Goal: Information Seeking & Learning: Check status

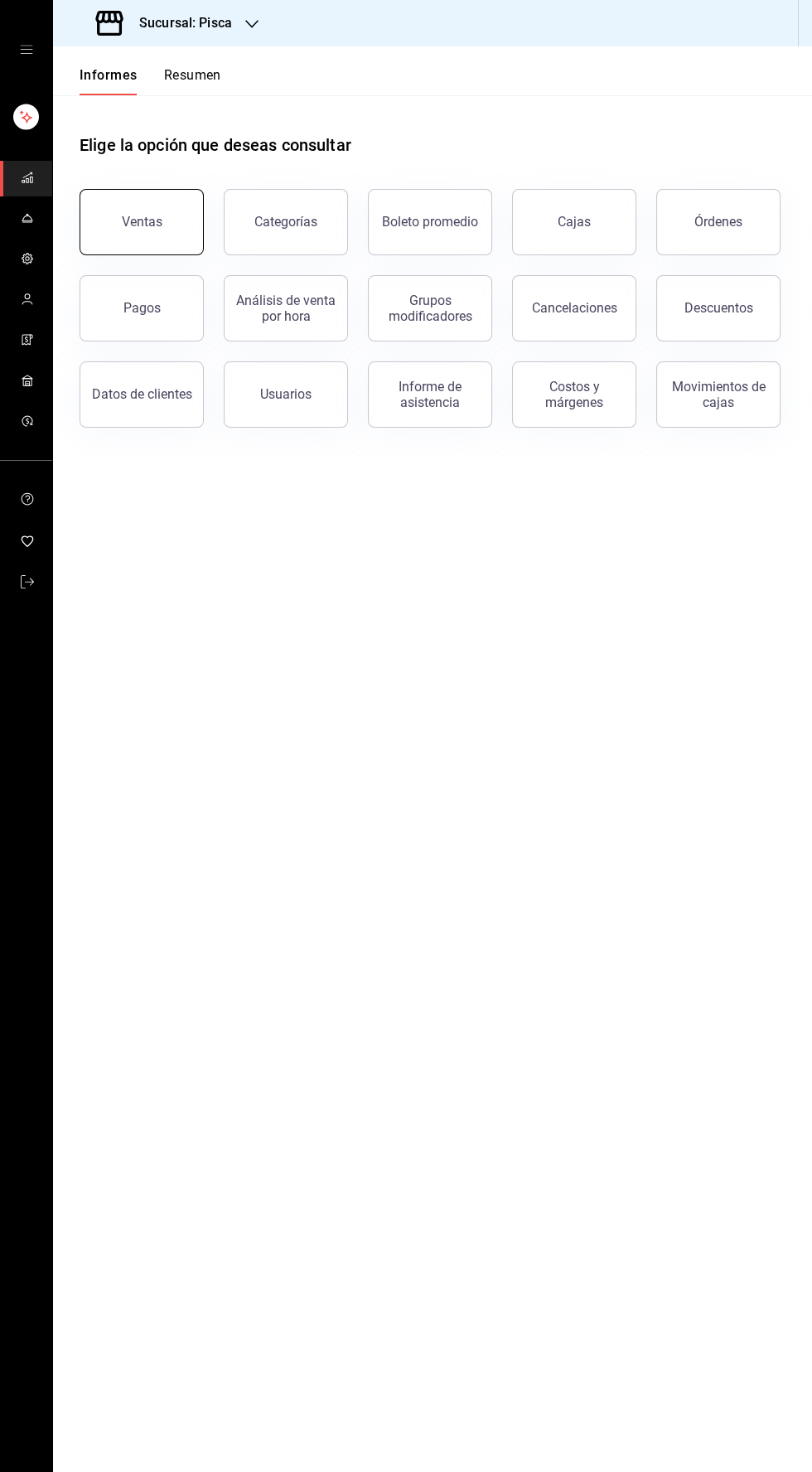
click at [121, 225] on button "Ventas" at bounding box center [141, 221] width 125 height 67
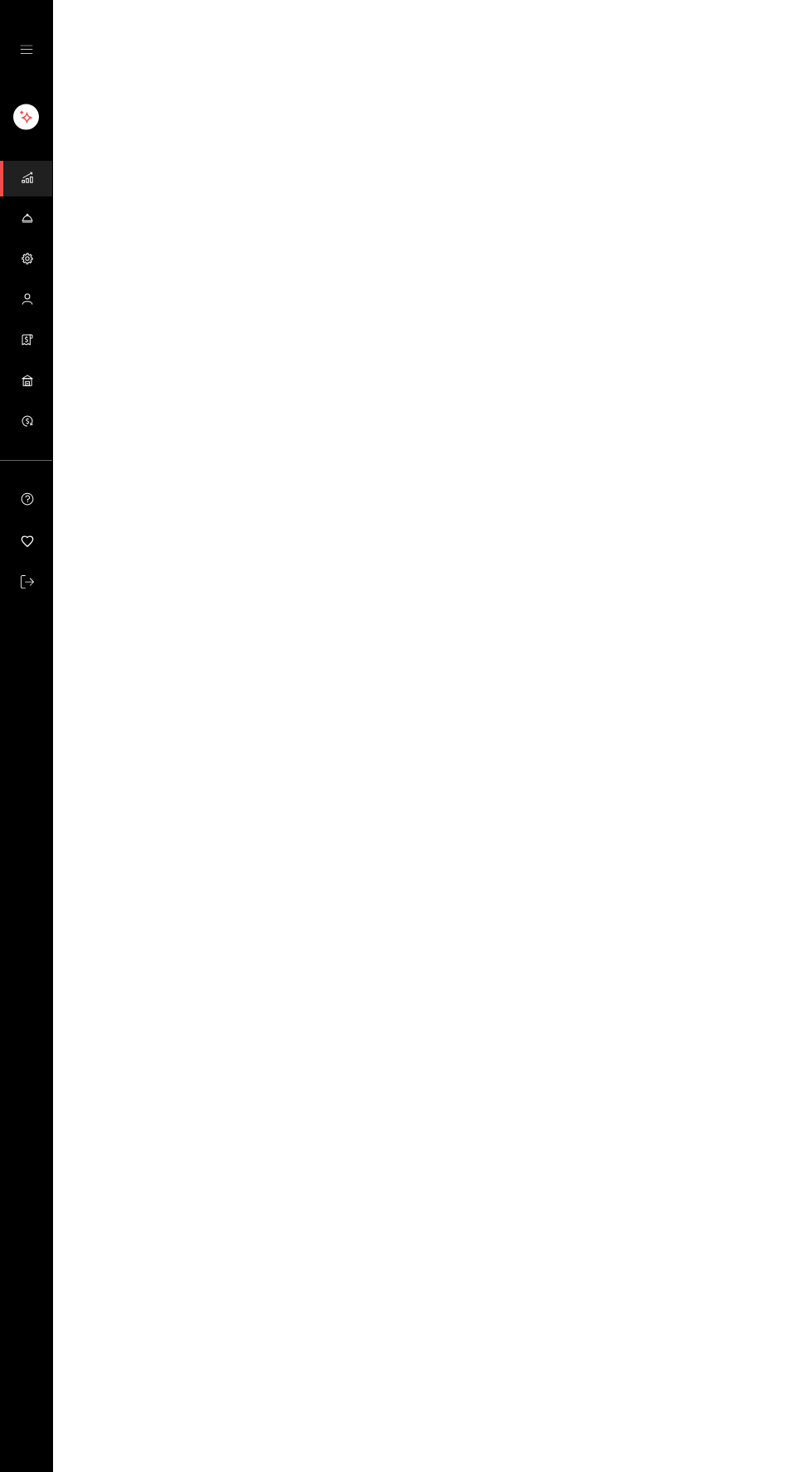
click at [116, 0] on html "Texto original Valora esta traducción Tu opinión servirá para ayudar a mejorar …" at bounding box center [406, 0] width 812 height 0
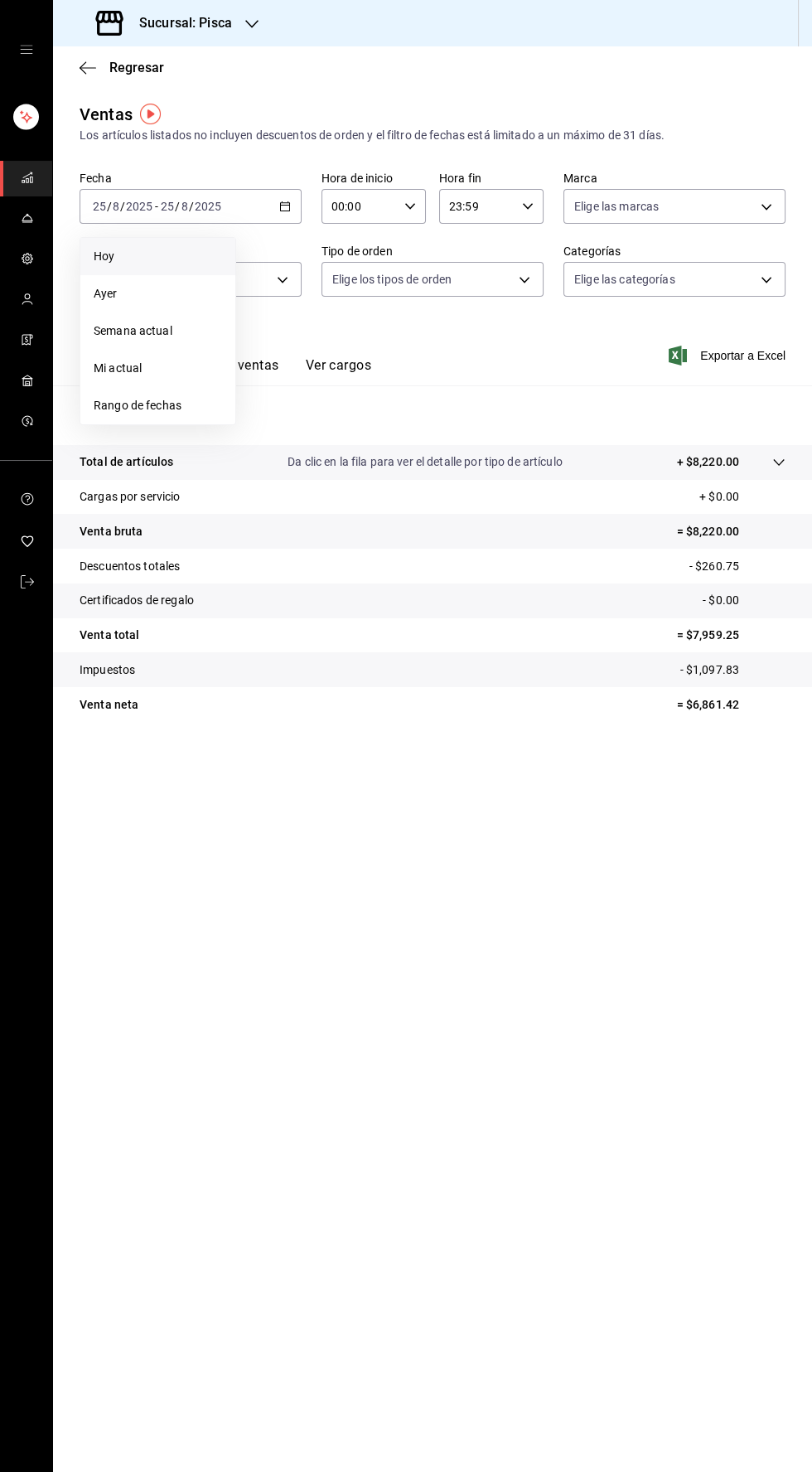
click at [103, 255] on font "Hoy" at bounding box center [103, 256] width 20 height 14
click at [228, 374] on button "Ver ventas" at bounding box center [246, 370] width 66 height 29
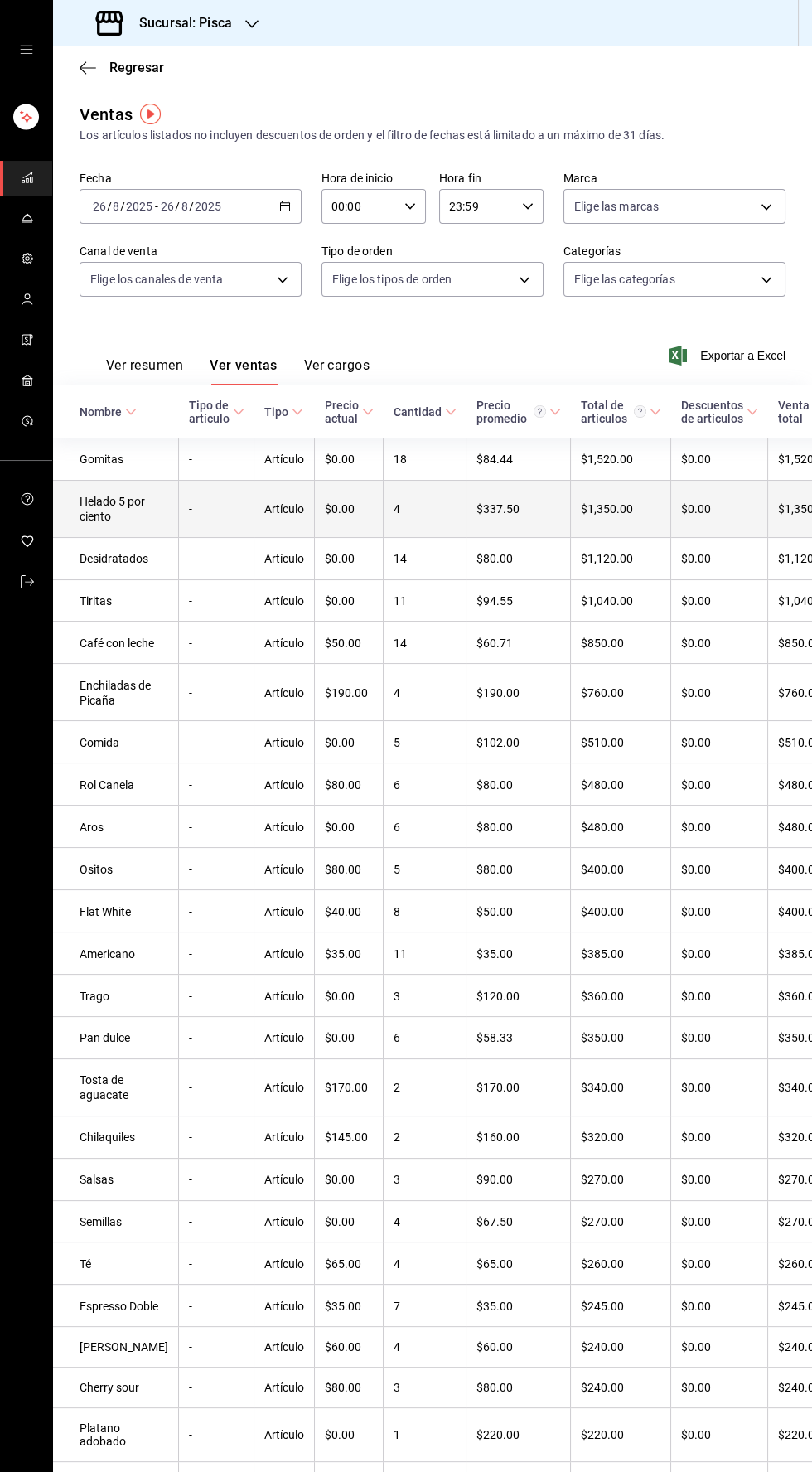
click at [117, 527] on td "Helado 5 por ciento" at bounding box center [116, 508] width 126 height 57
